Goal: Navigation & Orientation: Find specific page/section

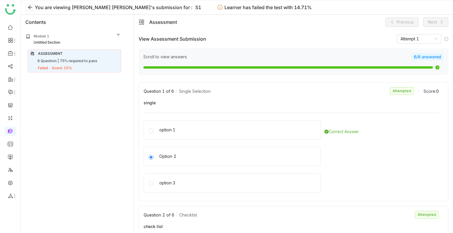
click at [32, 8] on icon at bounding box center [30, 7] width 5 height 5
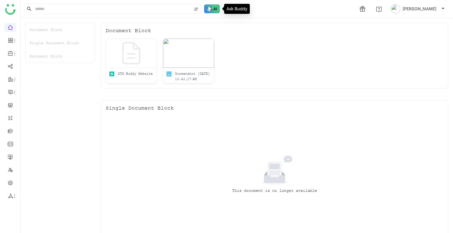
click at [211, 5] on img at bounding box center [212, 8] width 16 height 9
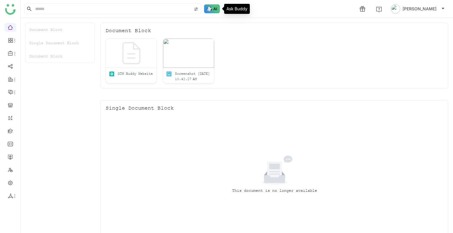
click at [211, 5] on img at bounding box center [212, 8] width 16 height 9
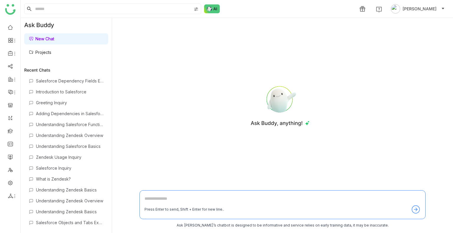
click at [51, 52] on link "Projects" at bounding box center [40, 52] width 22 height 5
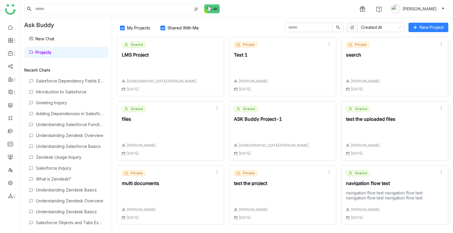
click at [179, 27] on span "Shared With Me" at bounding box center [183, 27] width 36 height 5
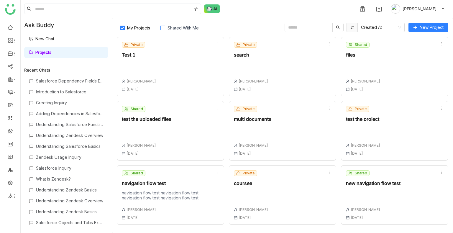
scroll to position [127, 0]
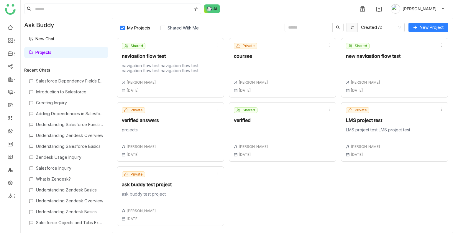
click at [251, 118] on div "verified" at bounding box center [251, 120] width 34 height 5
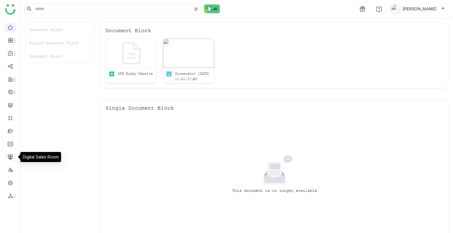
click at [10, 159] on link at bounding box center [10, 156] width 5 height 5
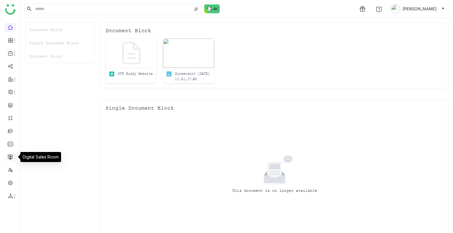
click at [10, 159] on link at bounding box center [10, 156] width 5 height 5
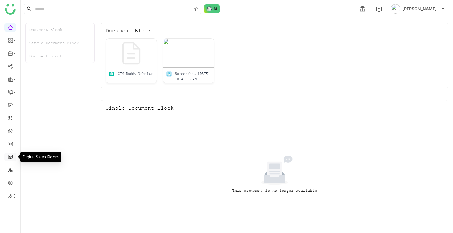
click at [10, 159] on link at bounding box center [10, 156] width 5 height 5
click at [11, 156] on link at bounding box center [10, 156] width 5 height 5
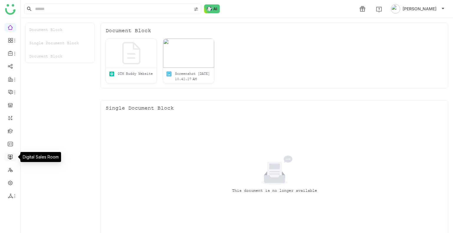
click at [11, 156] on link at bounding box center [10, 156] width 5 height 5
